Goal: Book appointment/travel/reservation

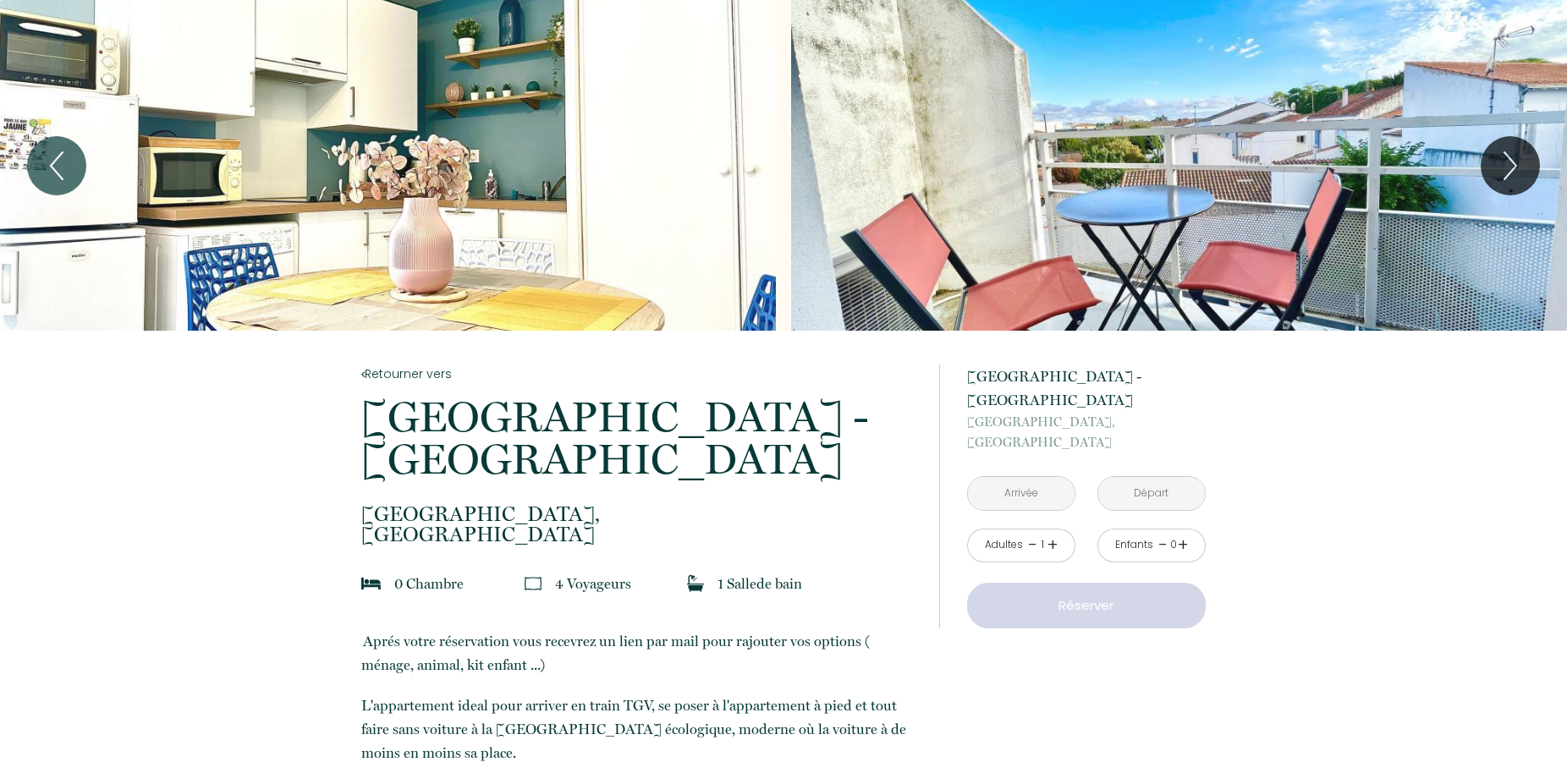
click at [1054, 481] on input "text" at bounding box center [1021, 493] width 107 height 33
click at [1011, 477] on input "text" at bounding box center [1021, 493] width 107 height 33
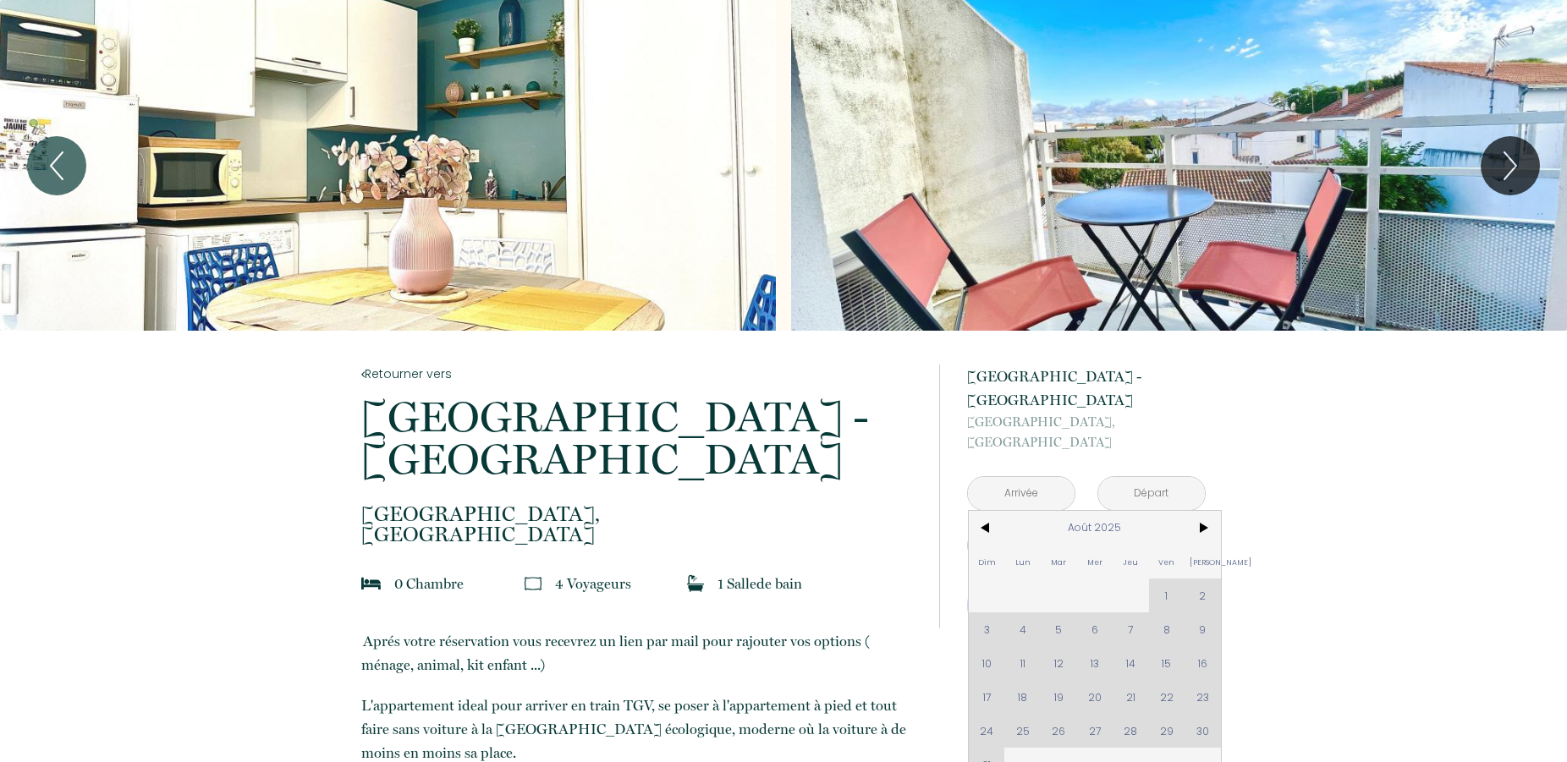
click at [1160, 675] on div "Dim Lun Mar Mer Jeu Ven Sam 1 2 3 4 5 6 7 8 9 10 11 12 13 14 15 16 17 18 19 20 …" at bounding box center [1095, 646] width 252 height 271
click at [1168, 677] on div "Dim Lun Mar Mer Jeu Ven Sam 1 2 3 4 5 6 7 8 9 10 11 12 13 14 15 16 17 18 19 20 …" at bounding box center [1095, 646] width 252 height 271
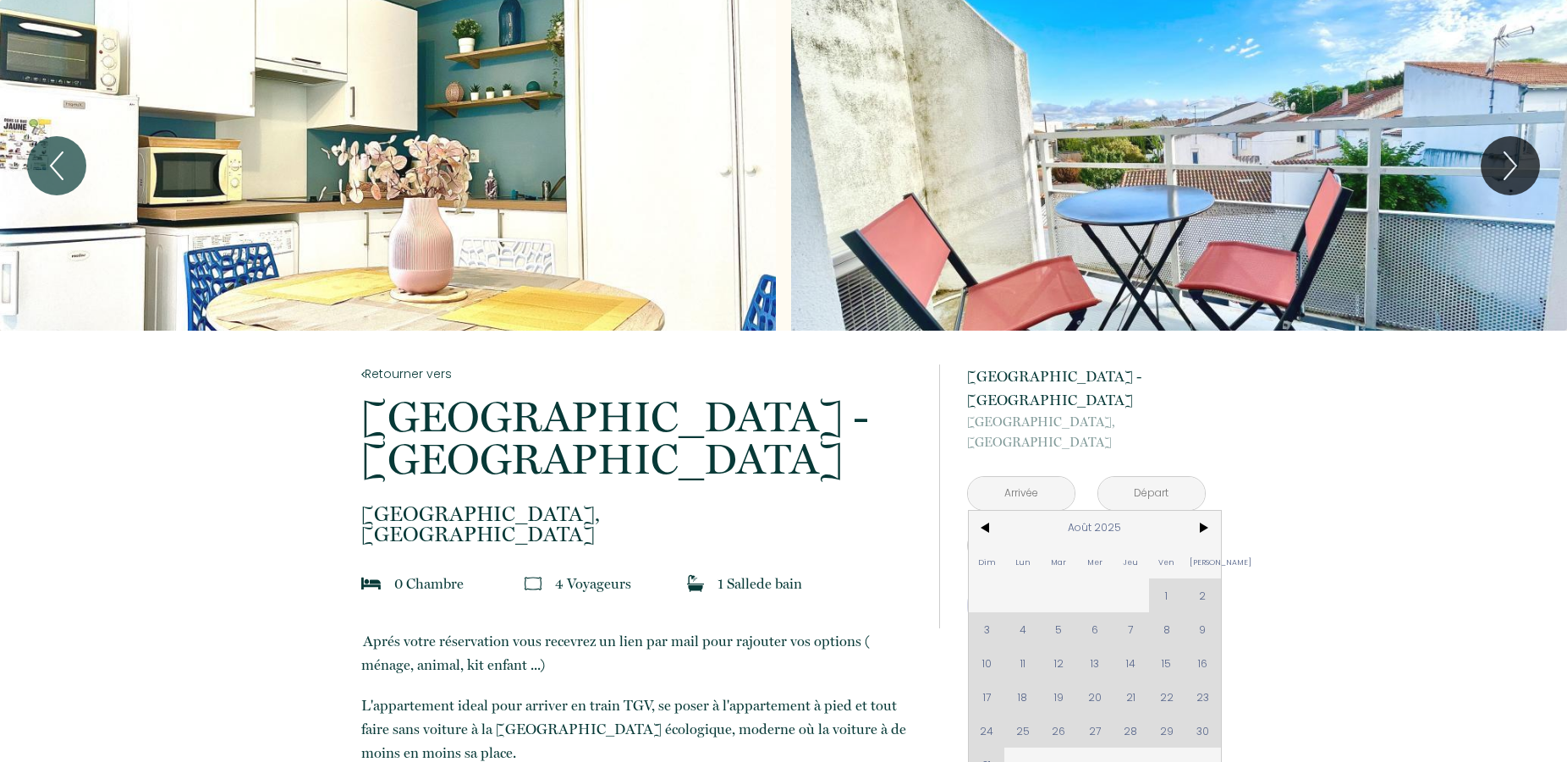
click at [1168, 677] on div "Dim Lun Mar Mer Jeu Ven Sam 1 2 3 4 5 6 7 8 9 10 11 12 13 14 15 16 17 18 19 20 …" at bounding box center [1095, 646] width 252 height 271
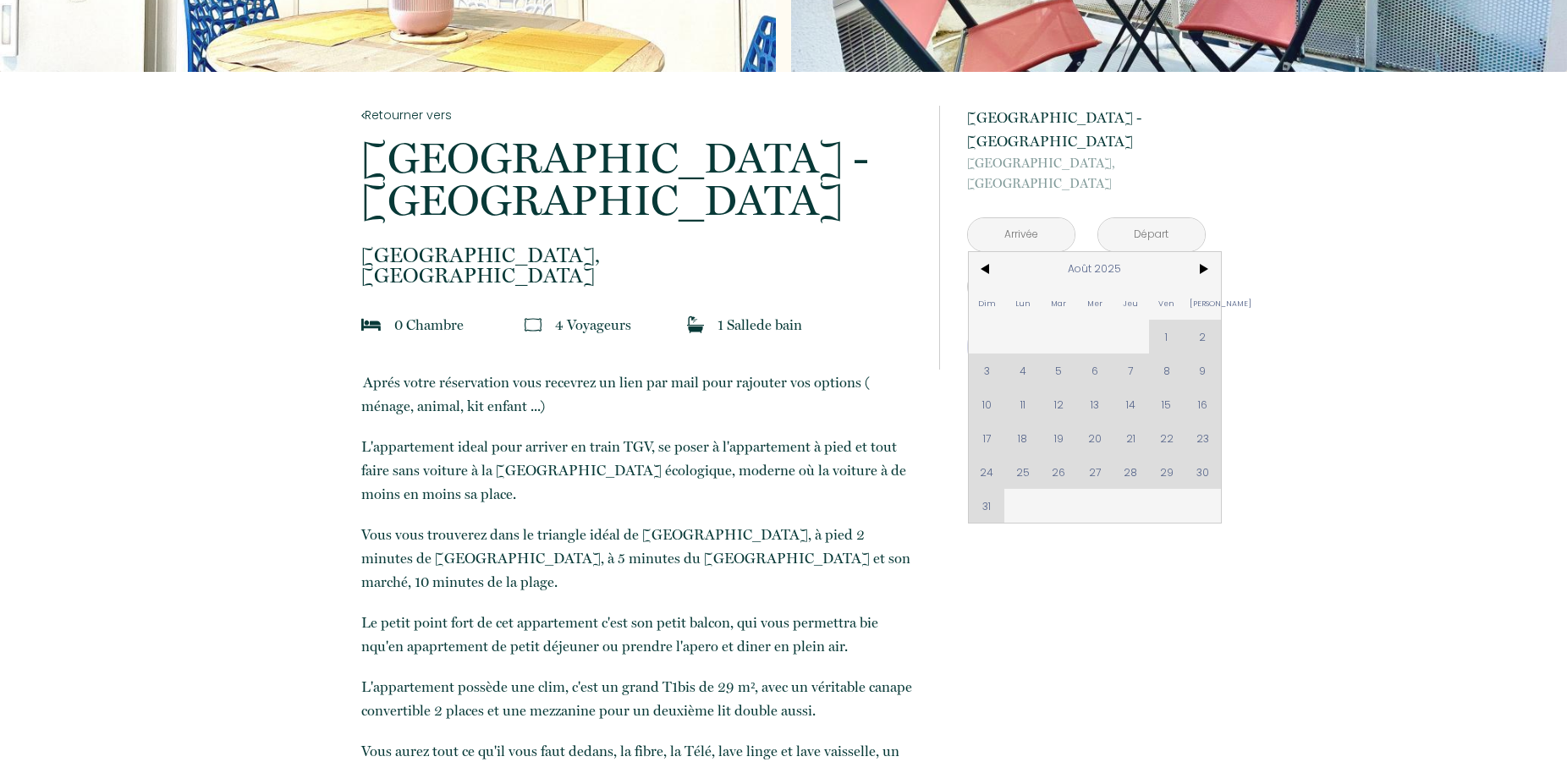
scroll to position [604, 0]
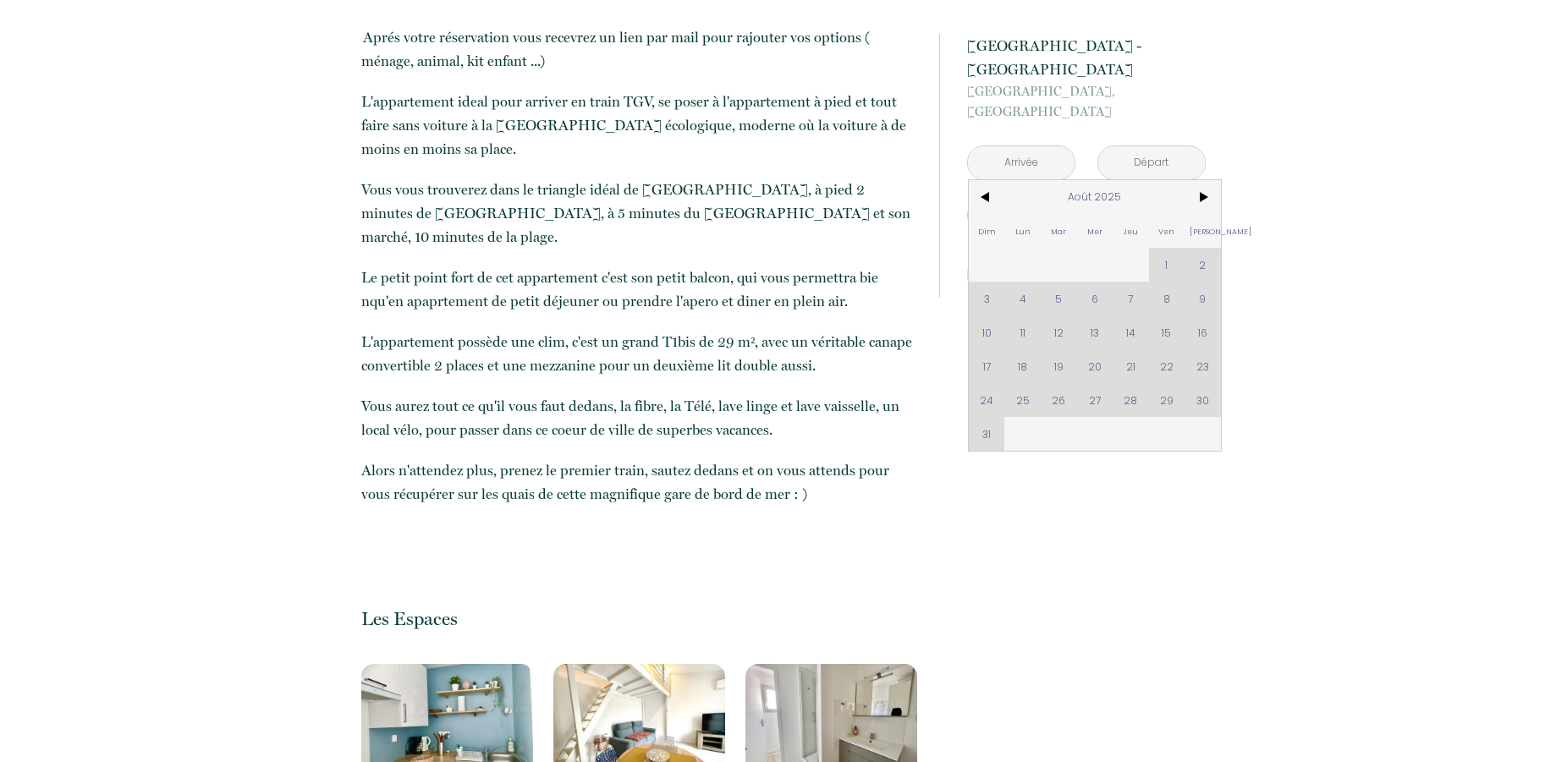
click at [1167, 346] on div "Dim Lun Mar Mer Jeu Ven Sam 1 2 3 4 5 6 7 8 9 10 11 12 13 14 15 16 17 18 19 20 …" at bounding box center [1095, 315] width 252 height 271
drag, startPoint x: 1167, startPoint y: 346, endPoint x: 1184, endPoint y: 277, distance: 71.4
click at [1168, 345] on div "Dim Lun Mar Mer Jeu Ven Sam 1 2 3 4 5 6 7 8 9 10 11 12 13 14 15 16 17 18 19 20 …" at bounding box center [1095, 315] width 252 height 271
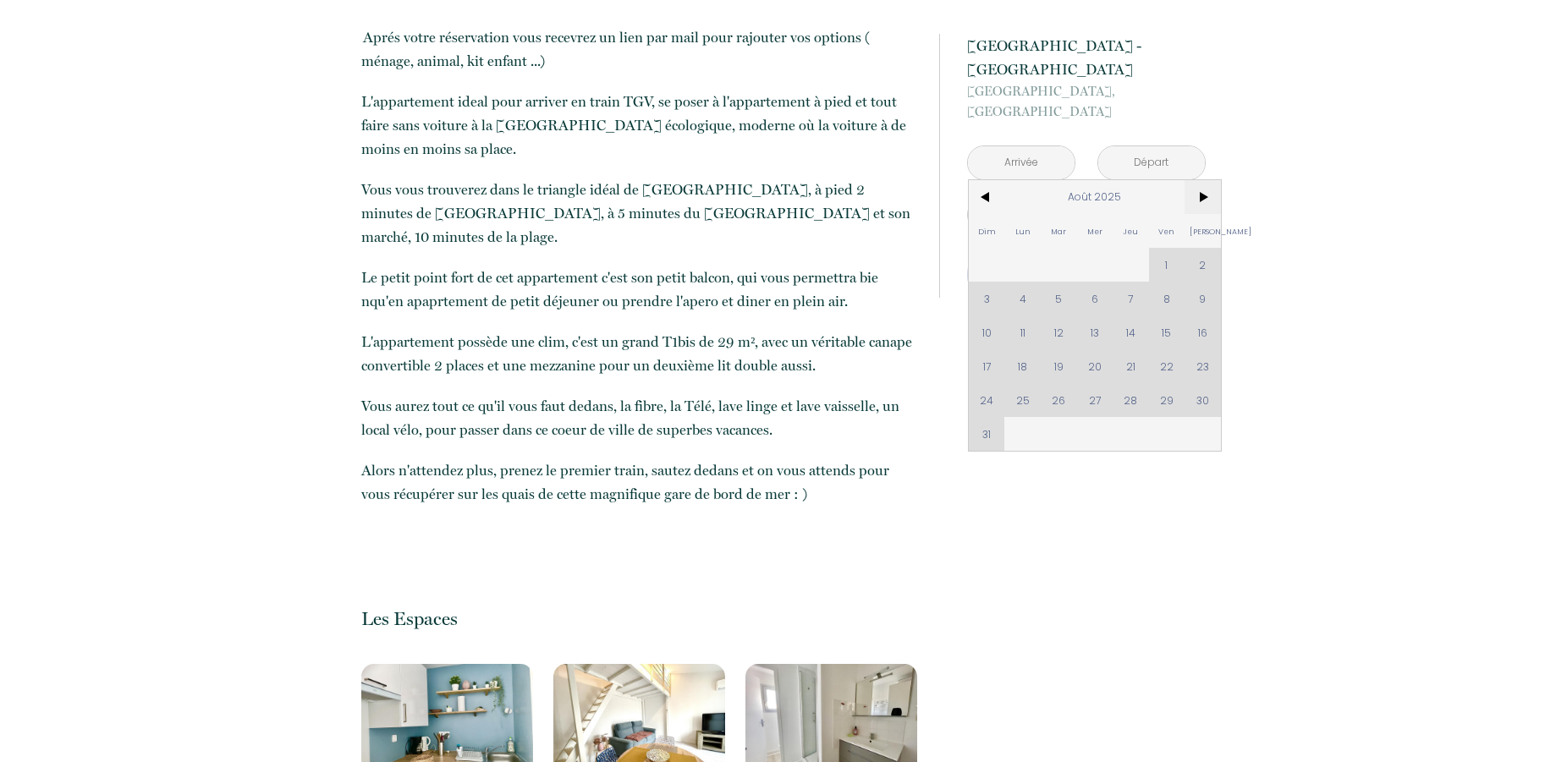
click at [1207, 180] on span ">" at bounding box center [1203, 197] width 36 height 34
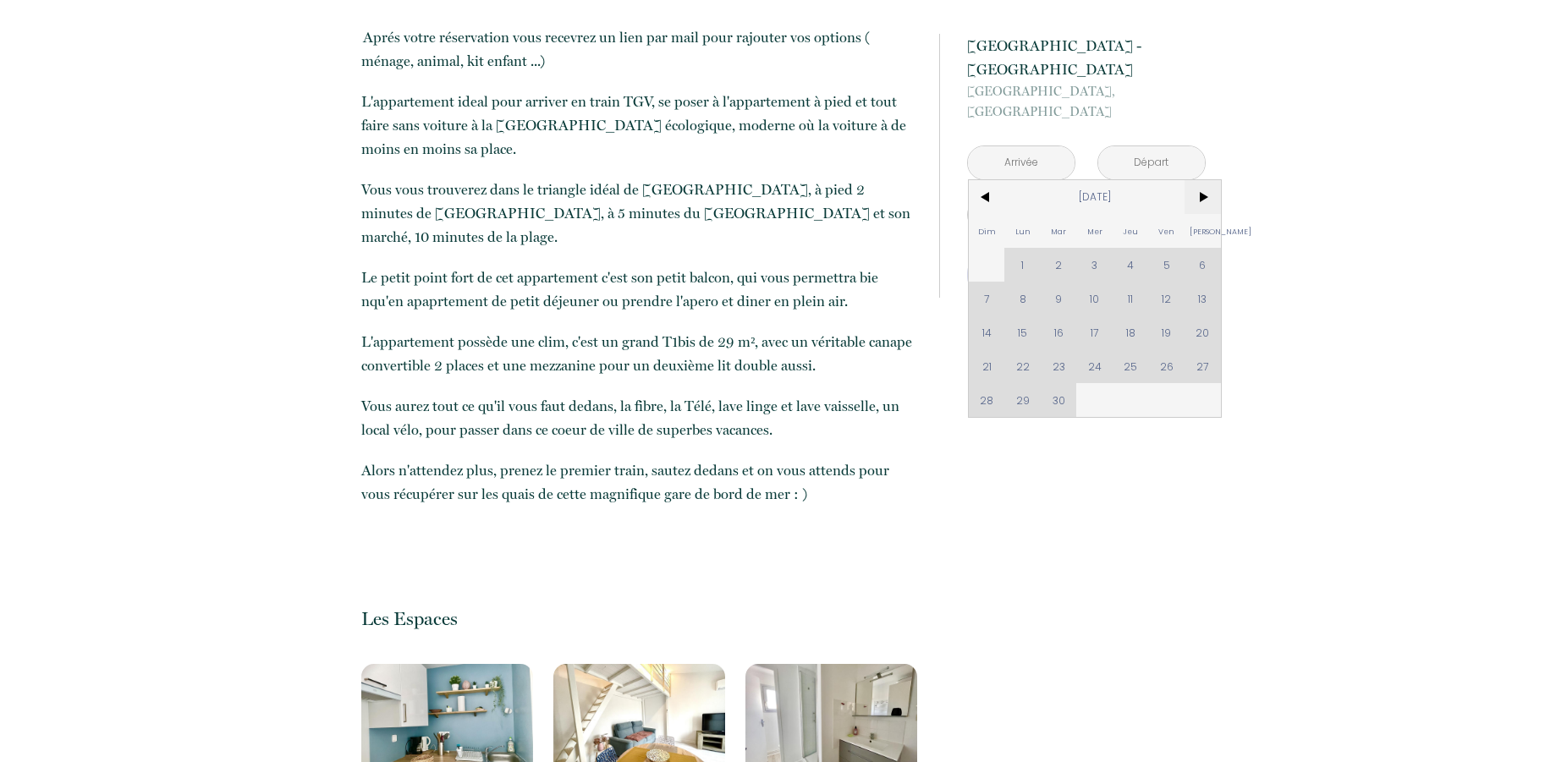
click at [1208, 180] on span ">" at bounding box center [1203, 197] width 36 height 34
click at [980, 180] on span "<" at bounding box center [987, 197] width 36 height 34
click at [1045, 146] on input "text" at bounding box center [1021, 162] width 107 height 33
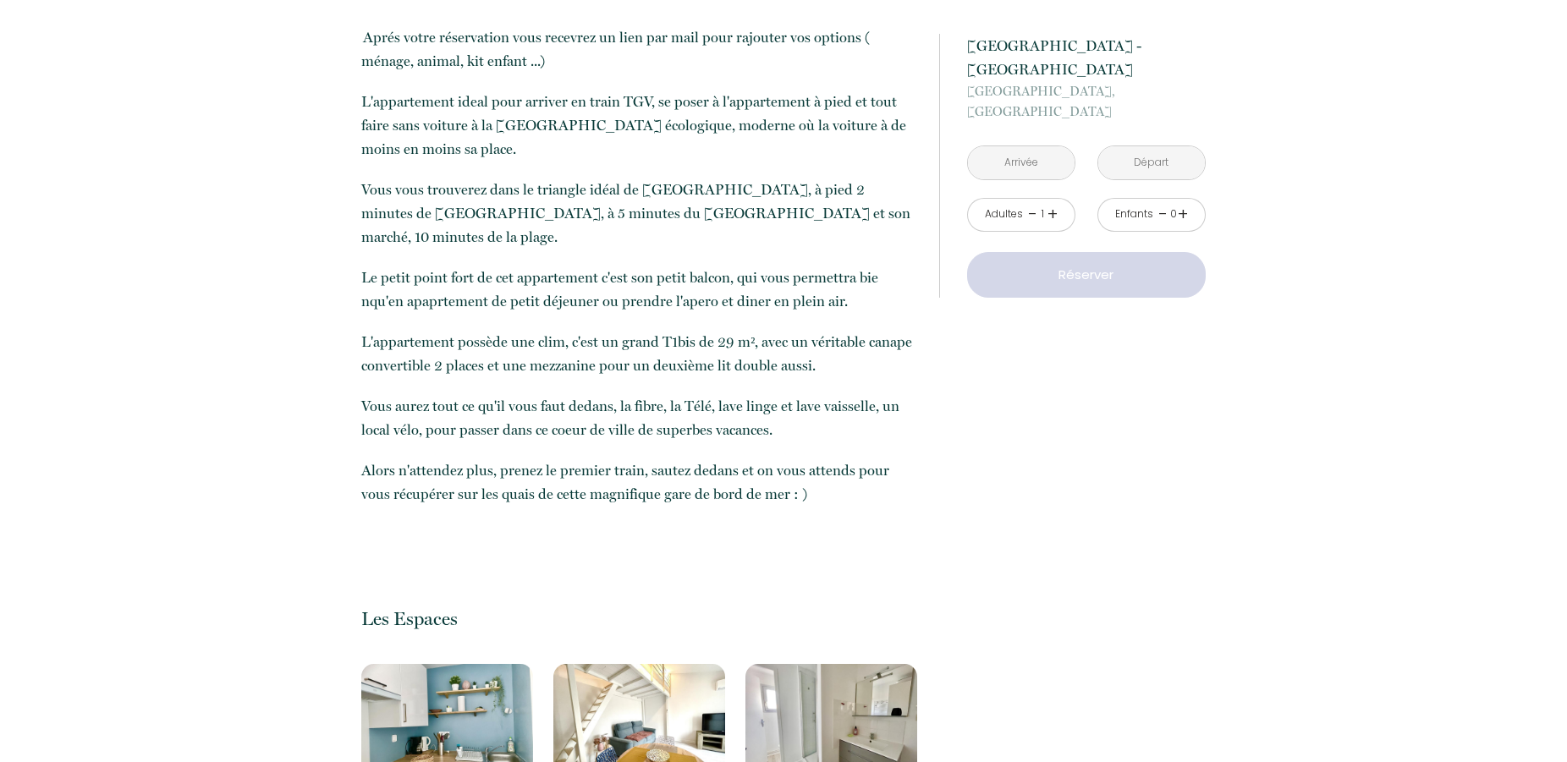
click at [1045, 146] on input "text" at bounding box center [1021, 162] width 107 height 33
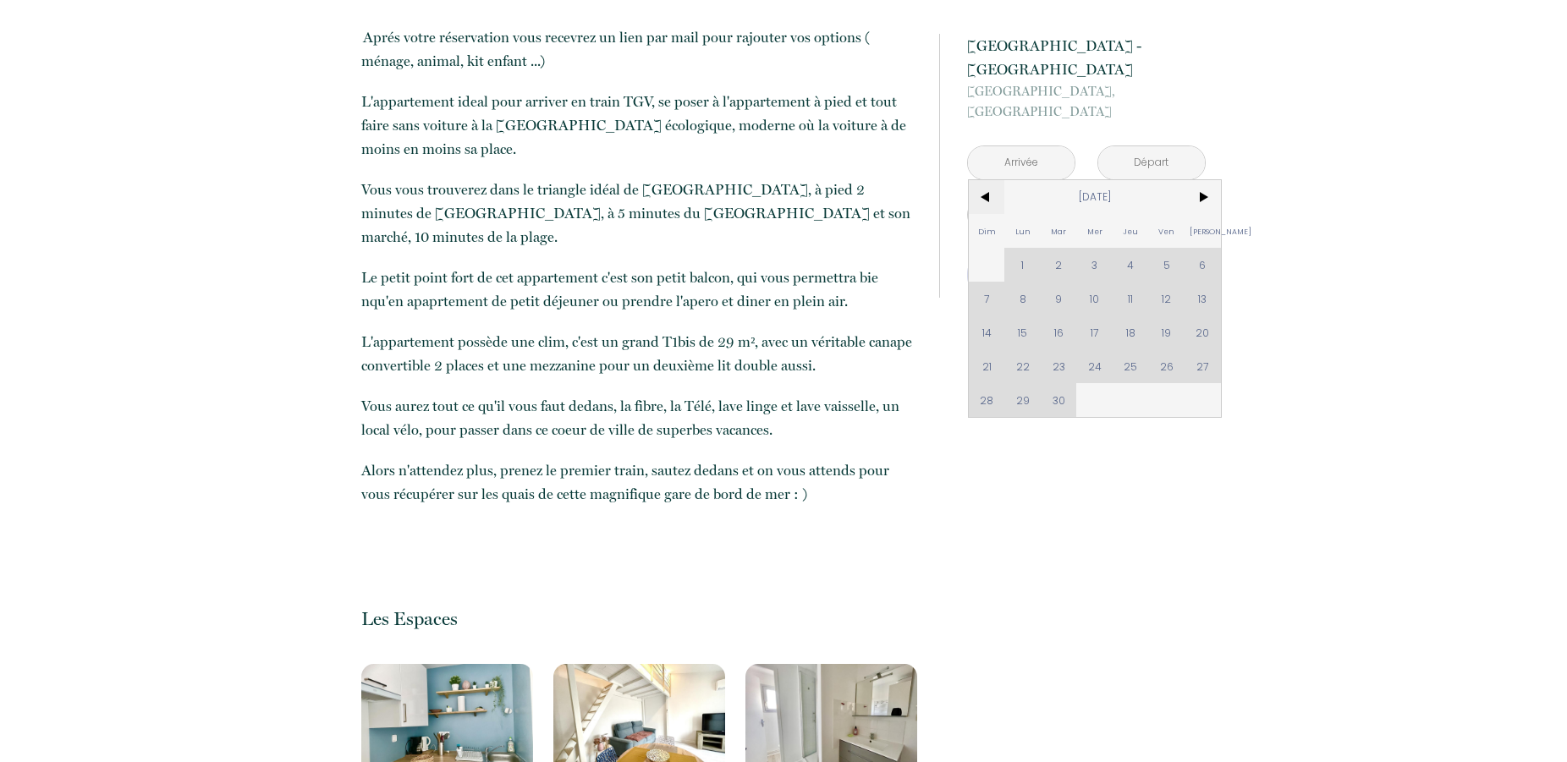
click at [990, 180] on span "<" at bounding box center [987, 197] width 36 height 34
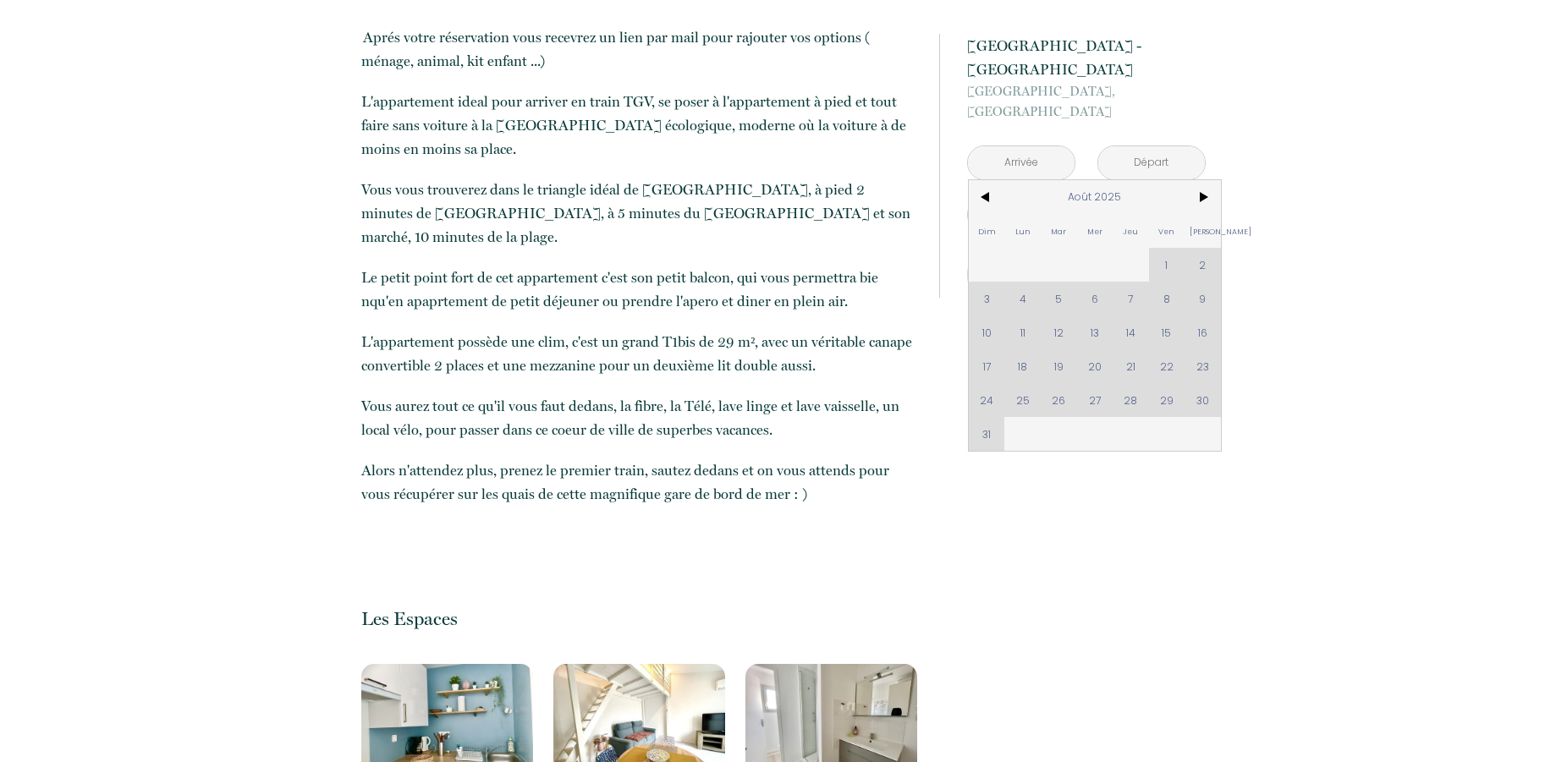
click at [1174, 344] on div "Dim Lun Mar Mer Jeu Ven Sam 1 2 3 4 5 6 7 8 9 10 11 12 13 14 15 16 17 18 19 20 …" at bounding box center [1095, 315] width 252 height 271
drag, startPoint x: 1168, startPoint y: 344, endPoint x: 1202, endPoint y: 339, distance: 35.1
click at [1202, 339] on div "Dim Lun Mar Mer Jeu Ven Sam 1 2 3 4 5 6 7 8 9 10 11 12 13 14 15 16 17 18 19 20 …" at bounding box center [1095, 315] width 252 height 271
click at [979, 377] on div "Dim Lun Mar Mer Jeu Ven Sam 1 2 3 4 5 6 7 8 9 10 11 12 13 14 15 16 17 18 19 20 …" at bounding box center [1095, 315] width 252 height 271
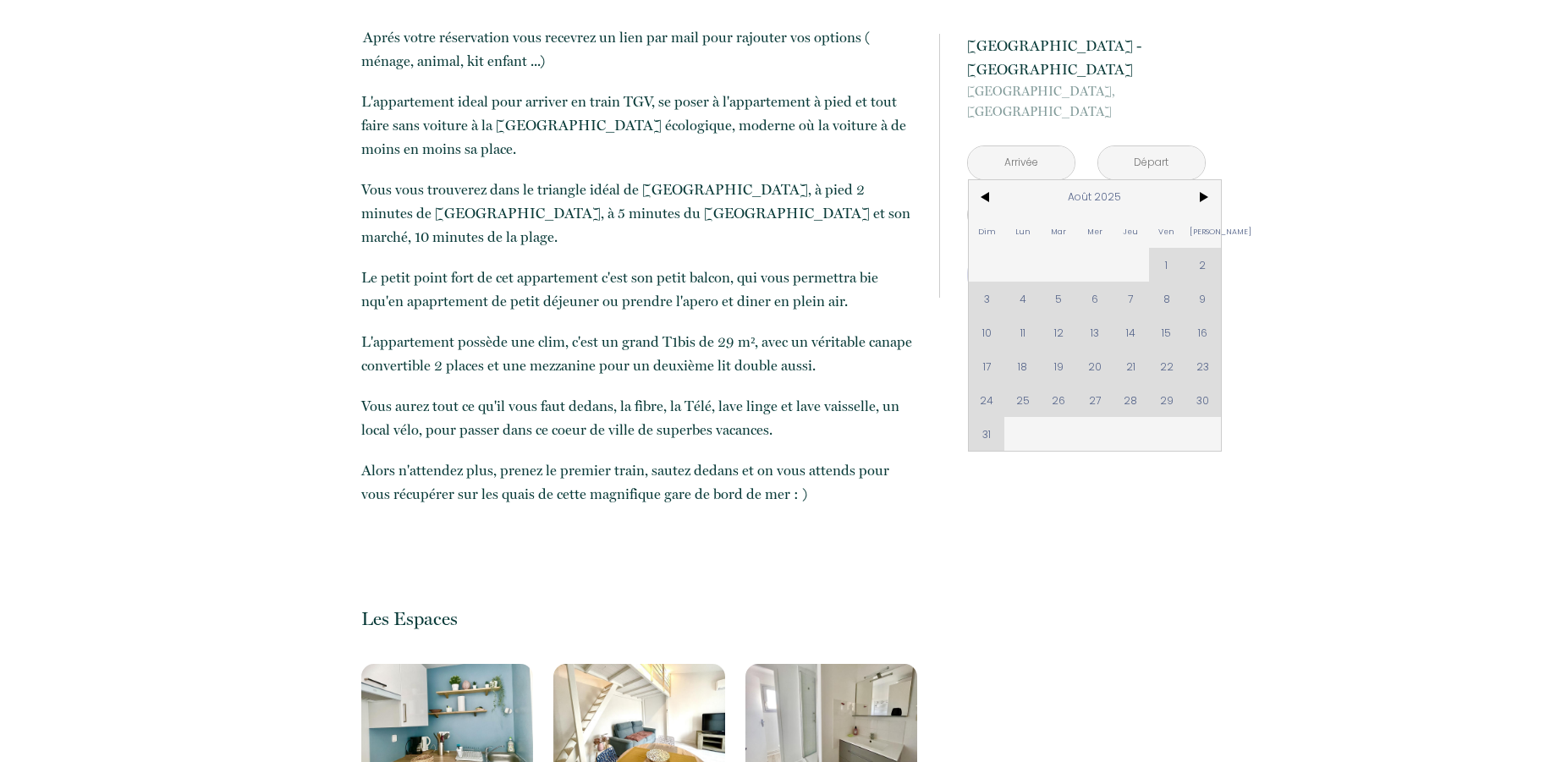
click at [979, 377] on div "Dim Lun Mar Mer Jeu Ven Sam 1 2 3 4 5 6 7 8 9 10 11 12 13 14 15 16 17 18 19 20 …" at bounding box center [1095, 315] width 252 height 271
click at [980, 377] on div "Dim Lun Mar Mer Jeu Ven Sam 1 2 3 4 5 6 7 8 9 10 11 12 13 14 15 16 17 18 19 20 …" at bounding box center [1095, 315] width 252 height 271
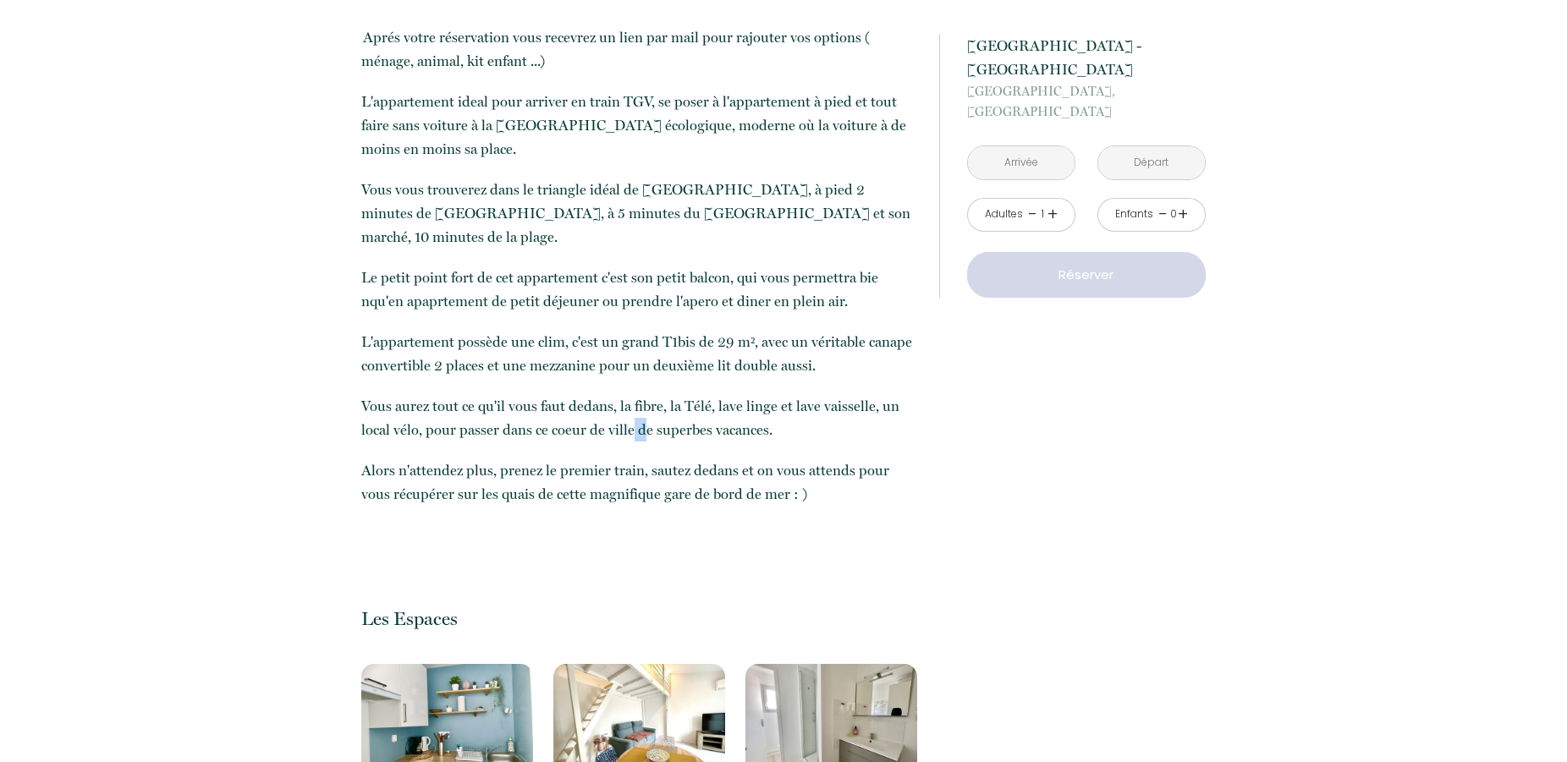
click at [635, 394] on p "Vous aurez tout ce qu'il vous faut dedans, la fibre, la Télé, lave linge et lav…" at bounding box center [638, 417] width 555 height 47
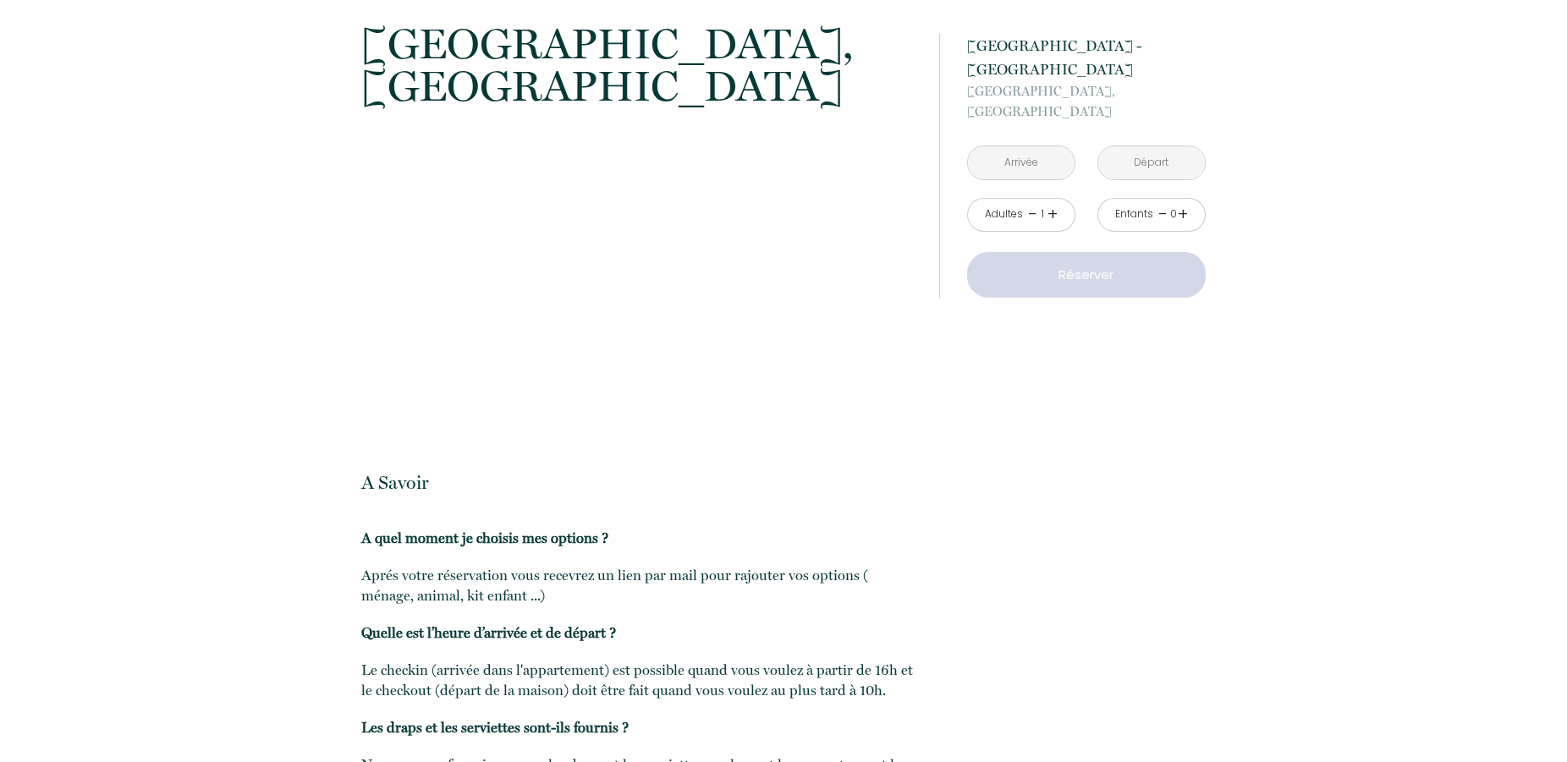
scroll to position [2197, 0]
